Goal: Task Accomplishment & Management: Manage account settings

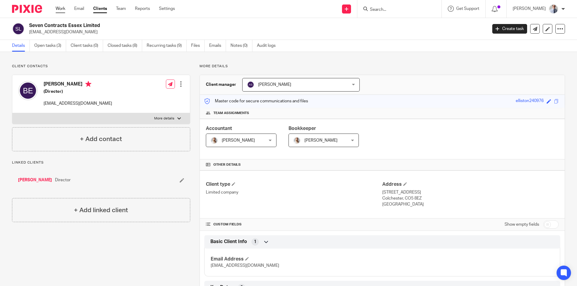
click at [58, 9] on link "Work" at bounding box center [61, 9] width 10 height 6
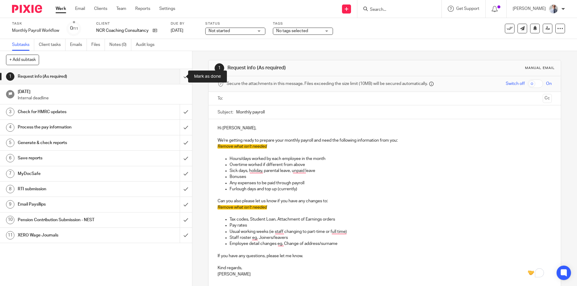
click at [177, 76] on input "submit" at bounding box center [96, 76] width 192 height 15
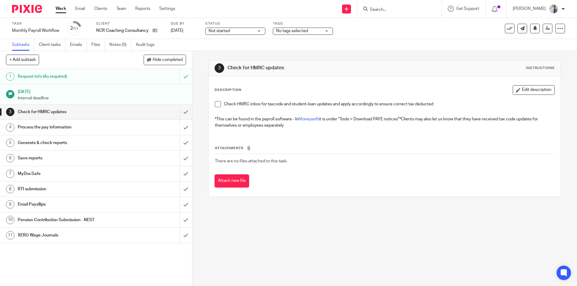
click at [217, 104] on span at bounding box center [218, 104] width 6 height 6
click at [180, 114] on input "submit" at bounding box center [96, 112] width 192 height 15
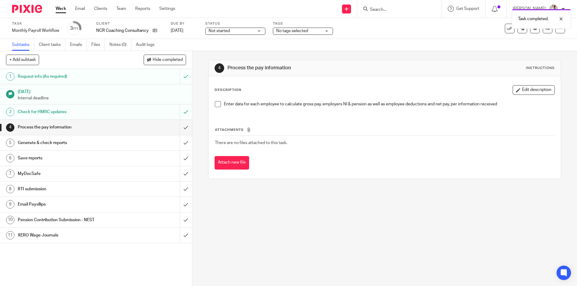
click at [215, 104] on span at bounding box center [218, 104] width 6 height 6
click at [178, 127] on input "submit" at bounding box center [96, 127] width 192 height 15
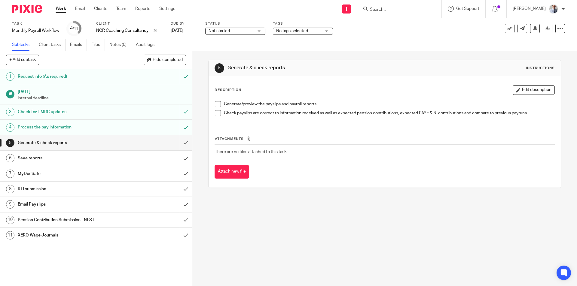
click at [216, 103] on span at bounding box center [218, 104] width 6 height 6
click at [215, 113] on span at bounding box center [218, 113] width 6 height 6
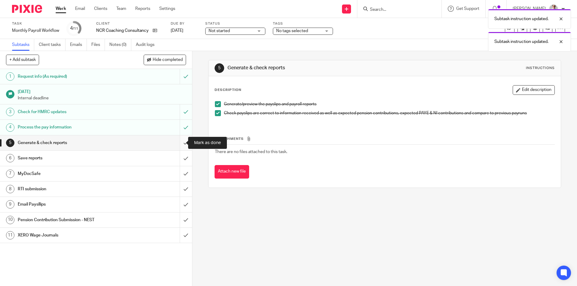
click at [180, 142] on input "submit" at bounding box center [96, 143] width 192 height 15
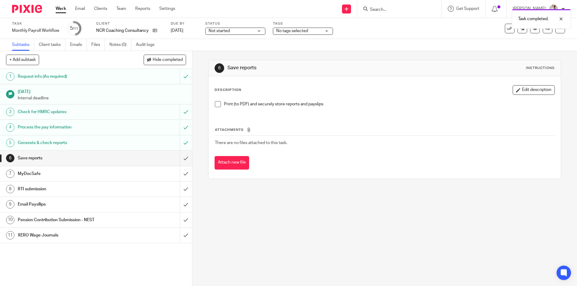
click at [215, 105] on span at bounding box center [218, 104] width 6 height 6
click at [175, 163] on input "submit" at bounding box center [96, 158] width 192 height 15
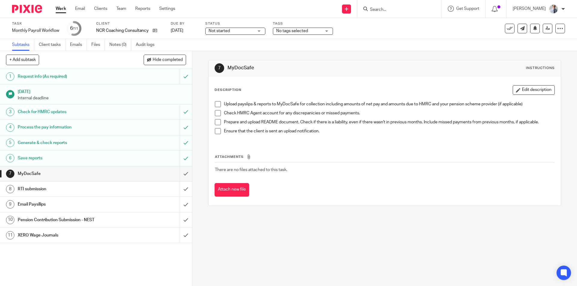
click at [103, 191] on h1 "RTI submission" at bounding box center [70, 189] width 104 height 9
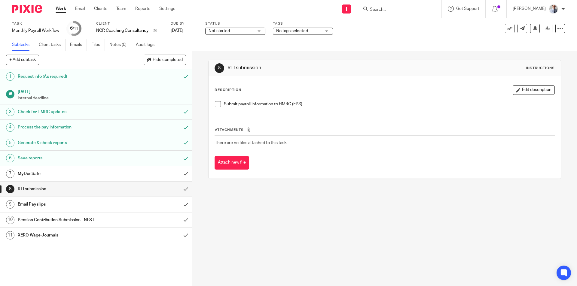
click at [215, 106] on span at bounding box center [218, 104] width 6 height 6
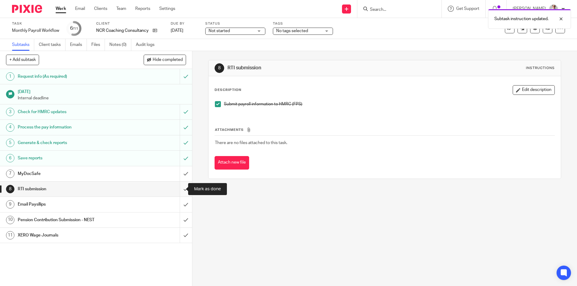
click at [179, 187] on input "submit" at bounding box center [96, 189] width 192 height 15
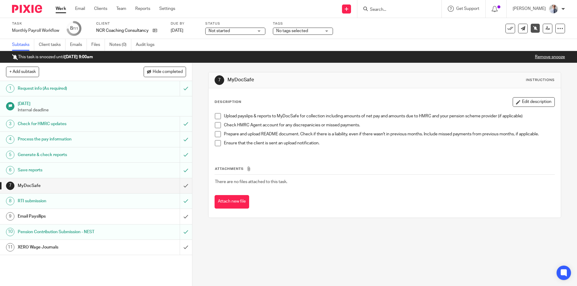
click at [62, 7] on link "Work" at bounding box center [61, 9] width 11 height 6
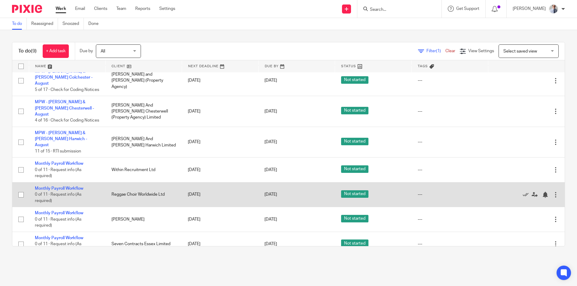
scroll to position [73, 0]
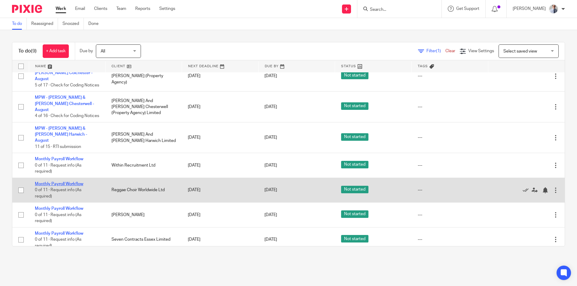
click at [59, 182] on link "Monthly Payroll Workflow" at bounding box center [59, 184] width 48 height 4
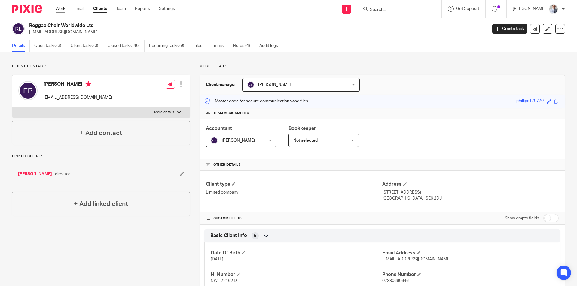
click at [61, 8] on link "Work" at bounding box center [61, 9] width 10 height 6
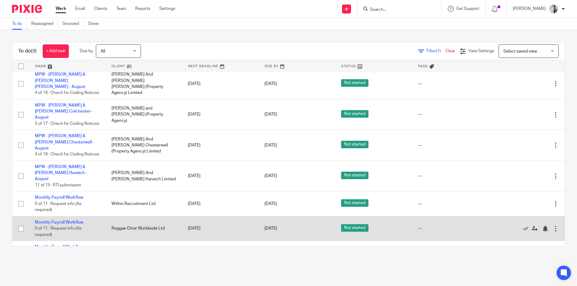
scroll to position [73, 0]
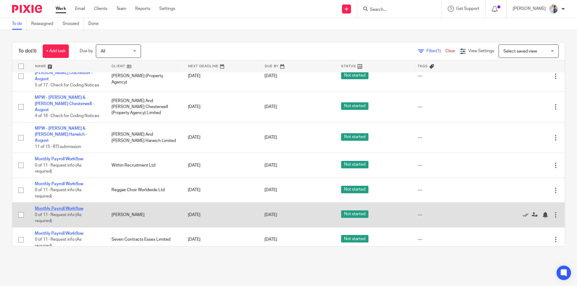
click at [51, 207] on link "Monthly Payroll Workflow" at bounding box center [59, 209] width 48 height 4
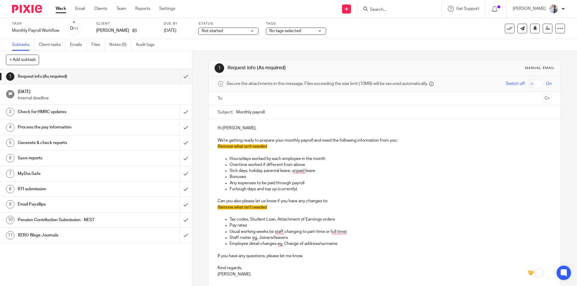
click at [58, 10] on link "Work" at bounding box center [61, 9] width 11 height 6
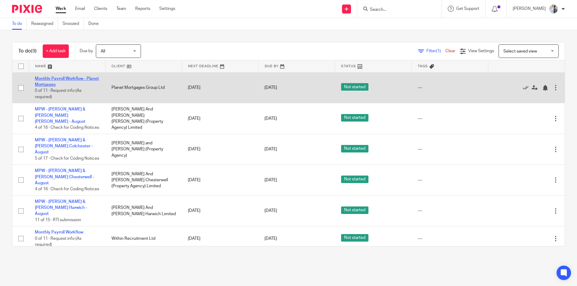
click at [50, 78] on link "Monthly Payroll Workflow - Planet Mortgages" at bounding box center [67, 82] width 64 height 10
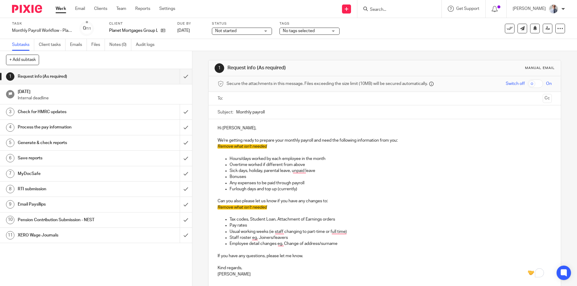
click at [239, 103] on ul at bounding box center [384, 99] width 315 height 10
click at [242, 97] on input "text" at bounding box center [384, 98] width 311 height 7
click at [308, 98] on input "text" at bounding box center [420, 99] width 240 height 12
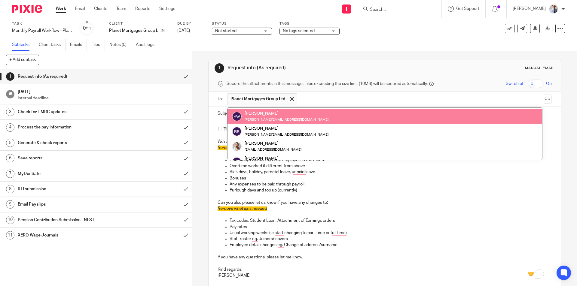
scroll to position [150, 0]
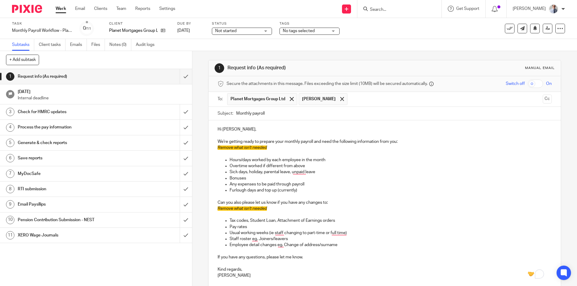
click at [275, 154] on p "To enrich screen reader interactions, please activate Accessibility in Grammarl…" at bounding box center [385, 154] width 334 height 6
drag, startPoint x: 274, startPoint y: 148, endPoint x: 211, endPoint y: 148, distance: 62.8
click at [211, 148] on div "Hi Frankie, We're getting ready to prepare your monthly payroll and need the fo…" at bounding box center [385, 201] width 352 height 163
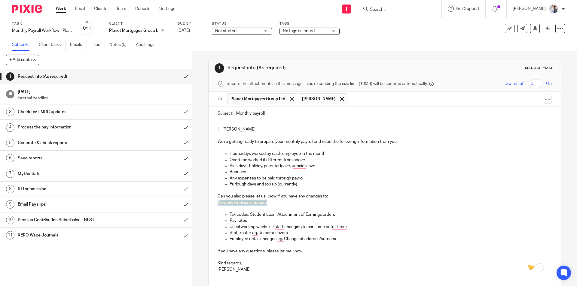
drag, startPoint x: 267, startPoint y: 205, endPoint x: 211, endPoint y: 203, distance: 56.5
click at [211, 202] on div "Hi Frankie, We're getting ready to prepare your monthly payroll and need the fo…" at bounding box center [385, 198] width 352 height 157
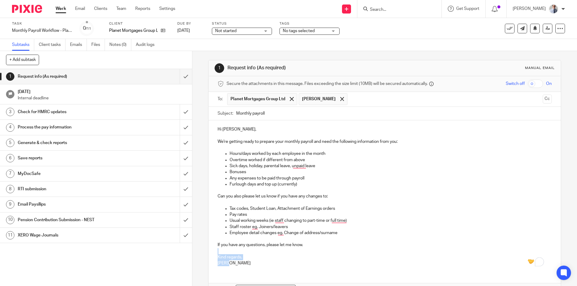
drag, startPoint x: 232, startPoint y: 262, endPoint x: 210, endPoint y: 252, distance: 24.2
click at [210, 252] on div "Hi Frankie, We're getting ready to prepare your monthly payroll and need the fo…" at bounding box center [385, 195] width 352 height 151
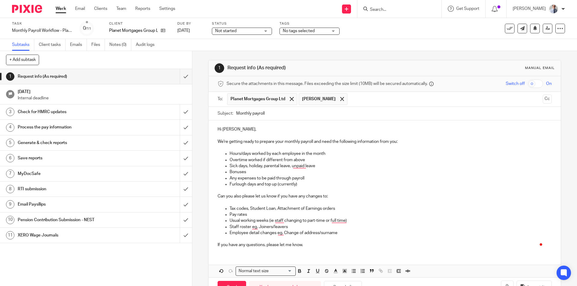
scroll to position [20, 0]
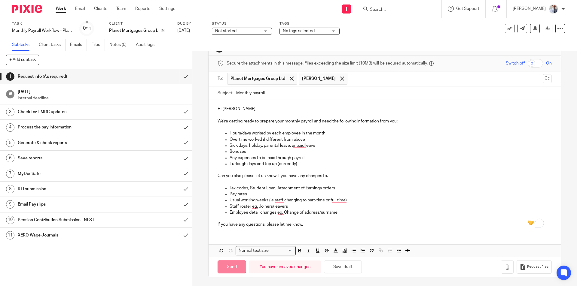
click at [239, 264] on input "Send" at bounding box center [232, 267] width 29 height 13
type input "Sent"
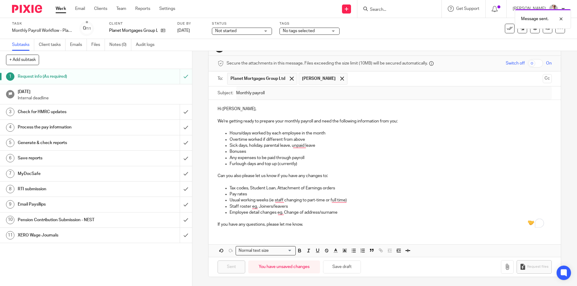
click at [121, 112] on div "Check for HMRC updates" at bounding box center [96, 112] width 156 height 9
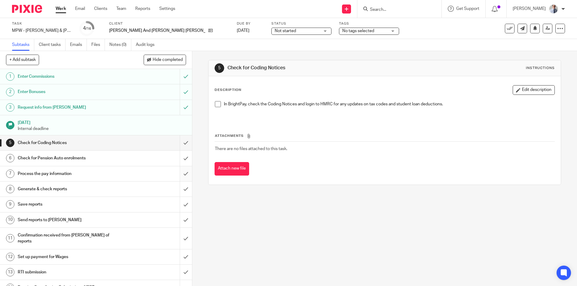
drag, startPoint x: 215, startPoint y: 105, endPoint x: 180, endPoint y: 169, distance: 73.0
click at [216, 105] on span at bounding box center [218, 104] width 6 height 6
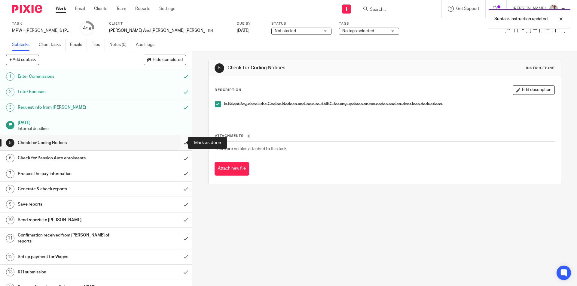
click at [179, 140] on input "submit" at bounding box center [96, 143] width 192 height 15
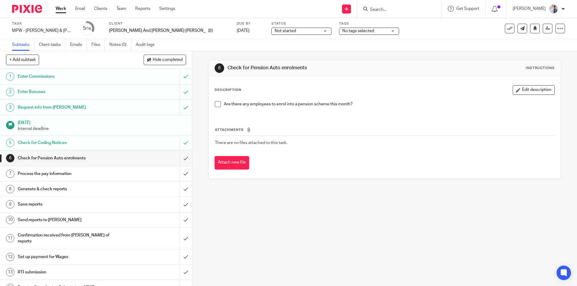
click at [218, 103] on span at bounding box center [218, 104] width 6 height 6
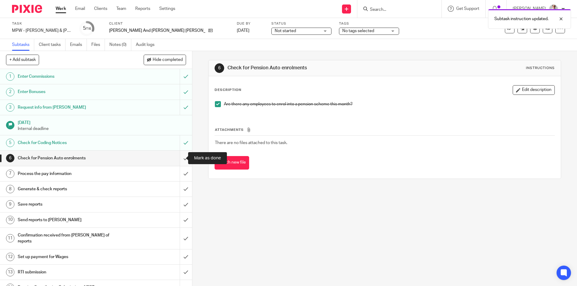
click at [176, 160] on input "submit" at bounding box center [96, 158] width 192 height 15
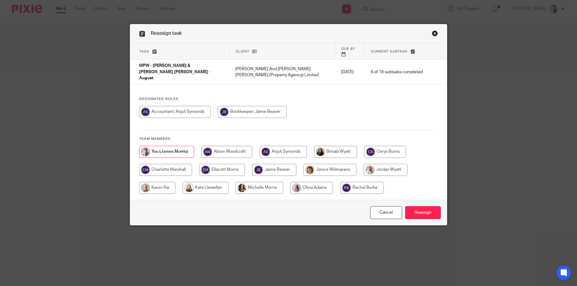
click at [384, 146] on input "radio" at bounding box center [385, 152] width 42 height 12
radio input "true"
click at [419, 207] on input "Reassign" at bounding box center [423, 212] width 36 height 13
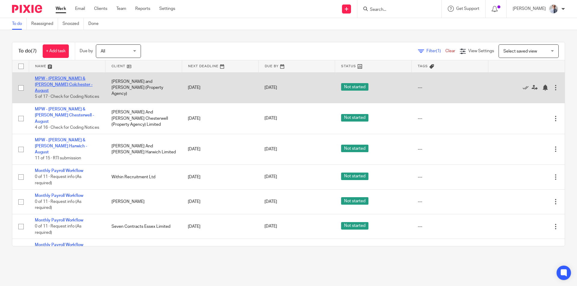
click at [55, 79] on link "MPW - [PERSON_NAME] & [PERSON_NAME] Colchester - August" at bounding box center [64, 85] width 58 height 17
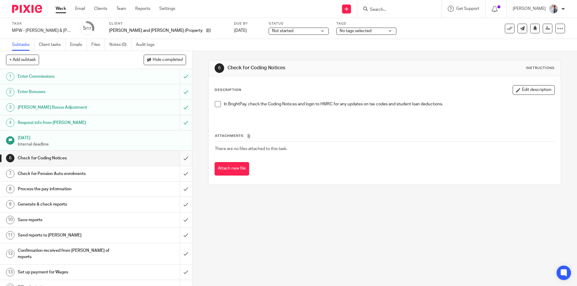
drag, startPoint x: 216, startPoint y: 104, endPoint x: 180, endPoint y: 156, distance: 63.5
click at [216, 104] on span at bounding box center [218, 104] width 6 height 6
click at [179, 158] on input "submit" at bounding box center [96, 158] width 192 height 15
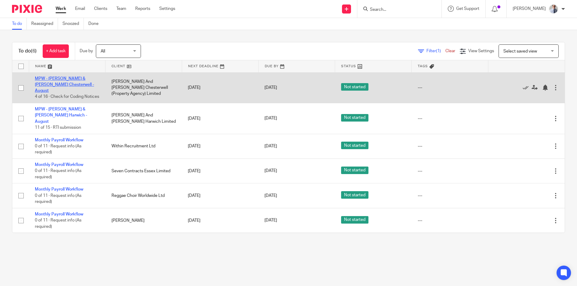
click at [50, 80] on link "MPW - [PERSON_NAME] & [PERSON_NAME] Chesterwell - August" at bounding box center [64, 85] width 59 height 17
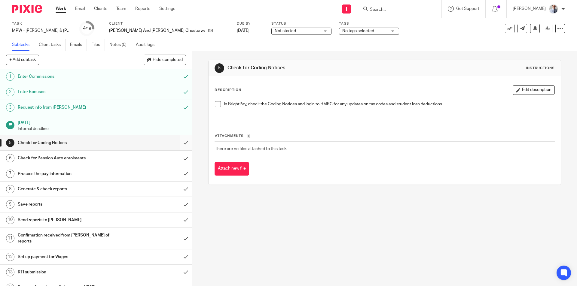
drag, startPoint x: 216, startPoint y: 104, endPoint x: 175, endPoint y: 149, distance: 60.4
click at [216, 104] on span at bounding box center [218, 104] width 6 height 6
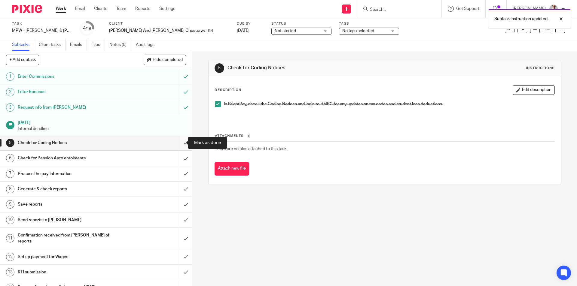
click at [177, 139] on input "submit" at bounding box center [96, 143] width 192 height 15
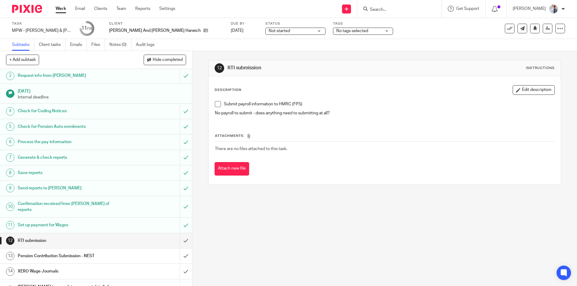
scroll to position [25, 0]
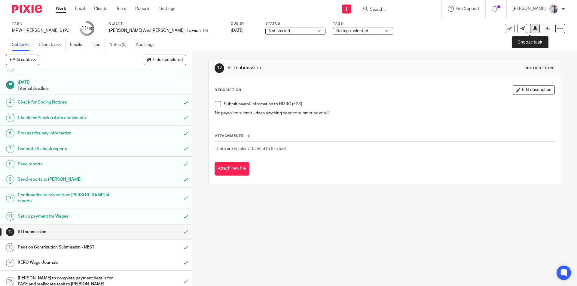
click at [533, 27] on icon at bounding box center [535, 28] width 5 height 5
